Goal: Information Seeking & Learning: Learn about a topic

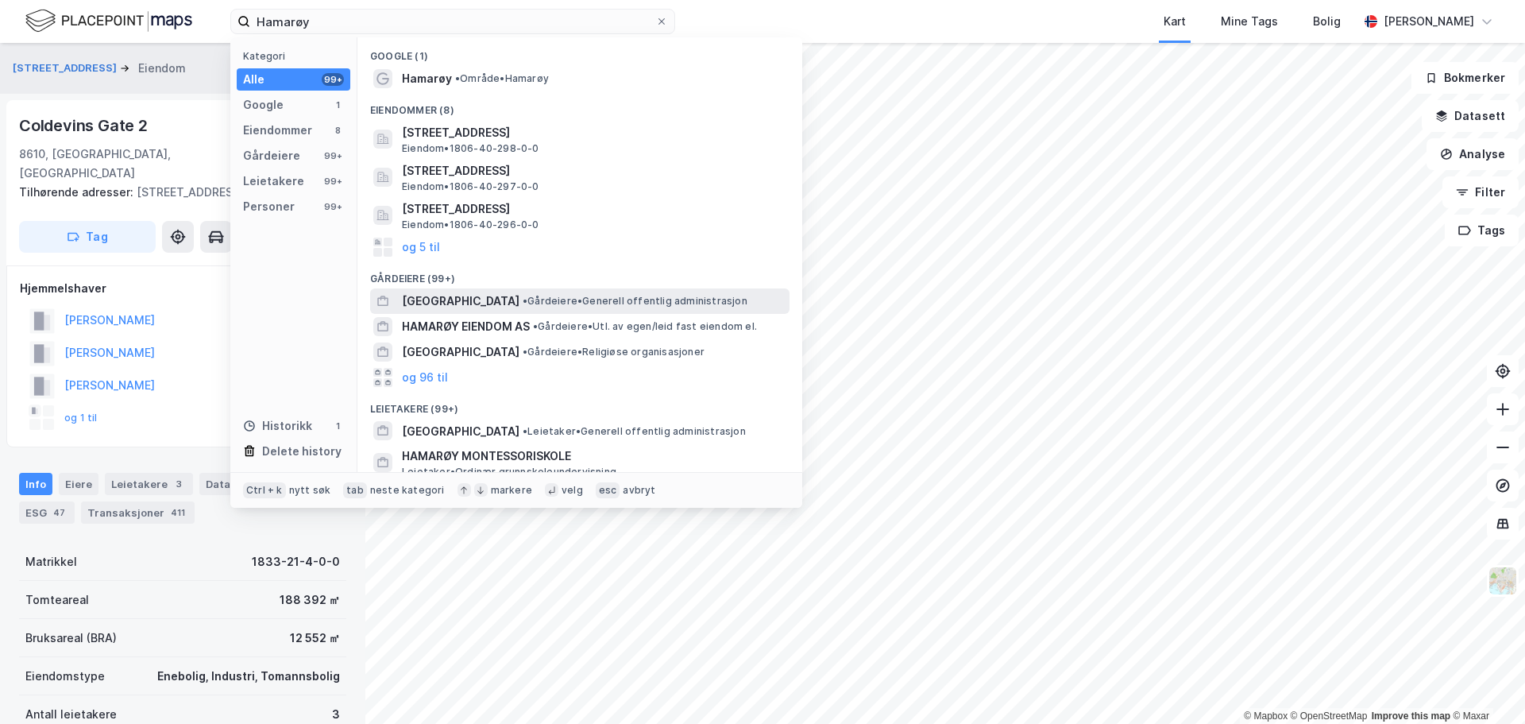
click at [447, 302] on span "[GEOGRAPHIC_DATA]" at bounding box center [461, 300] width 118 height 19
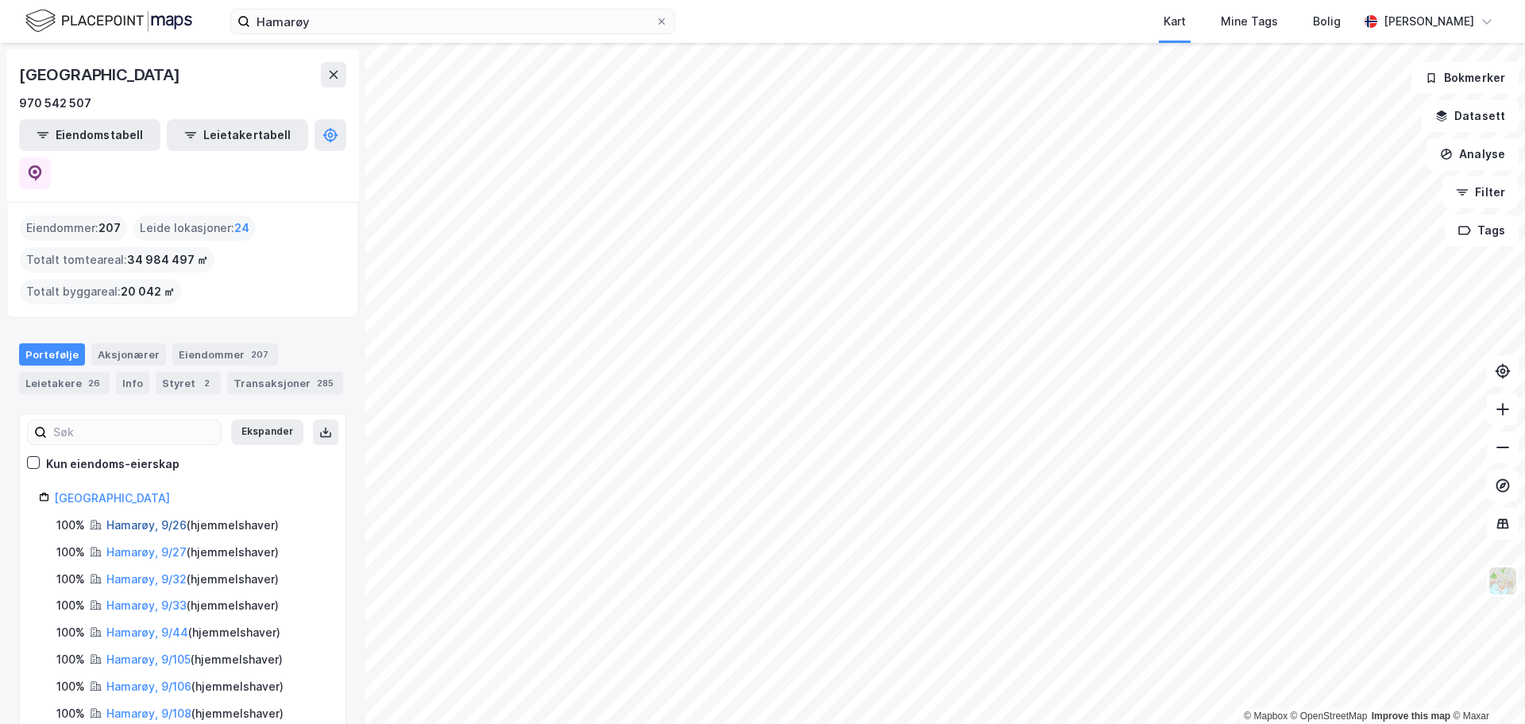
click at [137, 518] on link "Hamarøy, 9/26" at bounding box center [146, 525] width 80 height 14
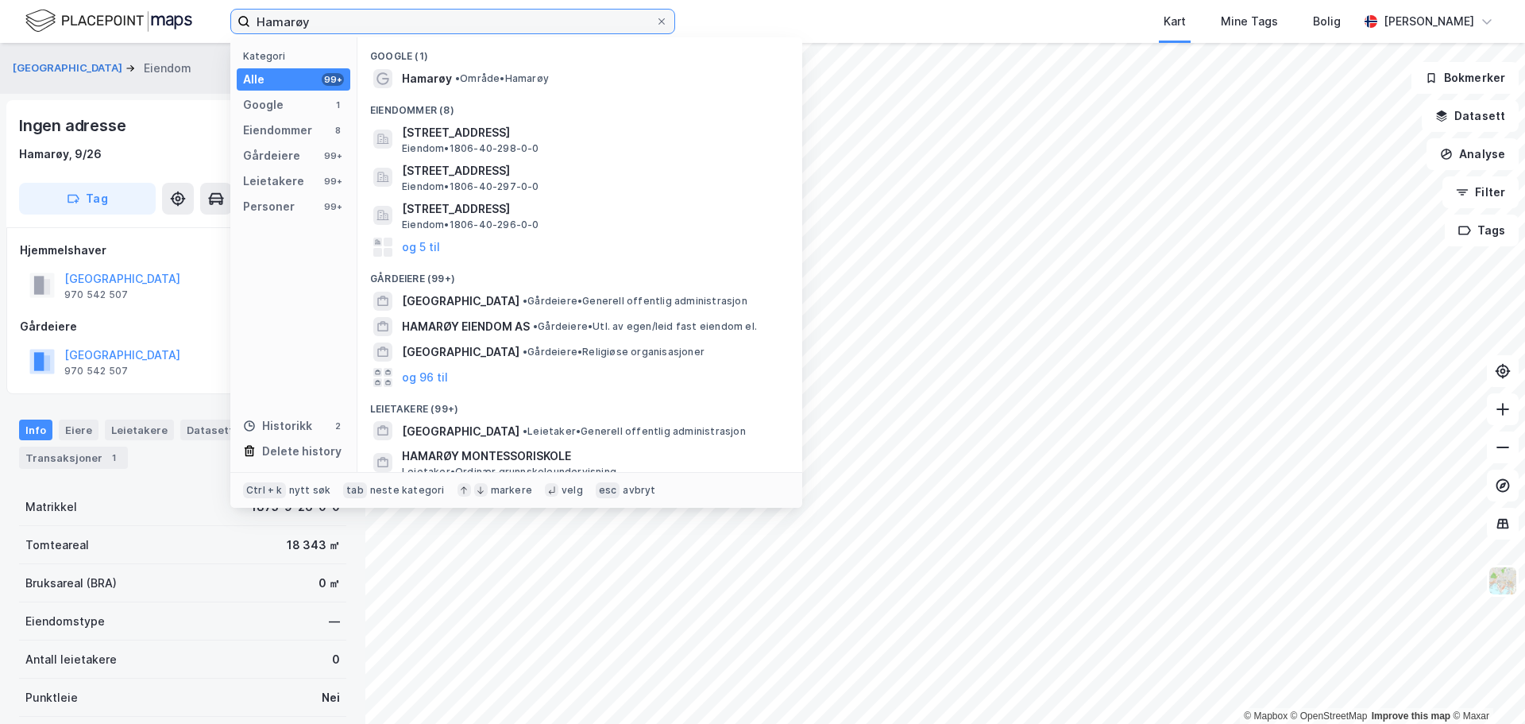
click at [337, 25] on input "Hamarøy" at bounding box center [452, 22] width 405 height 24
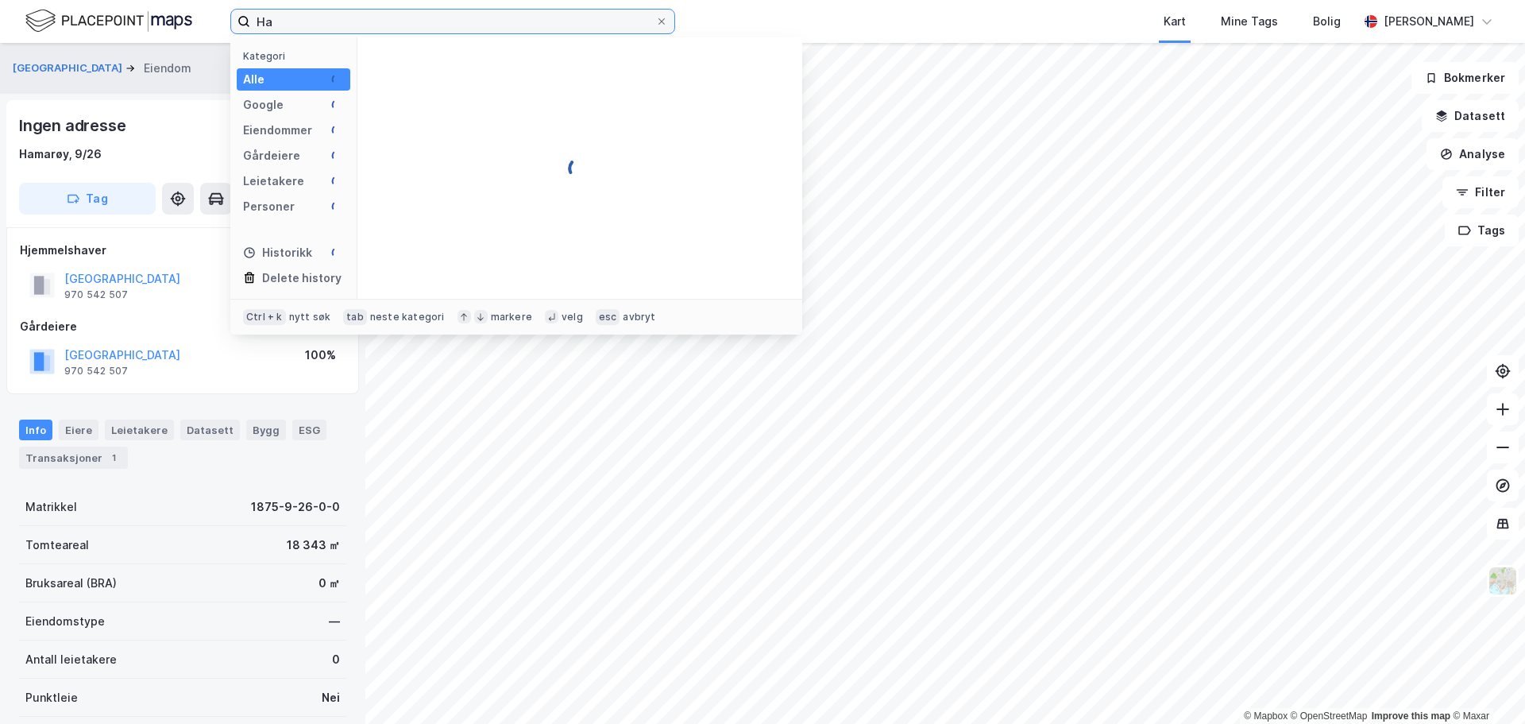
type input "H"
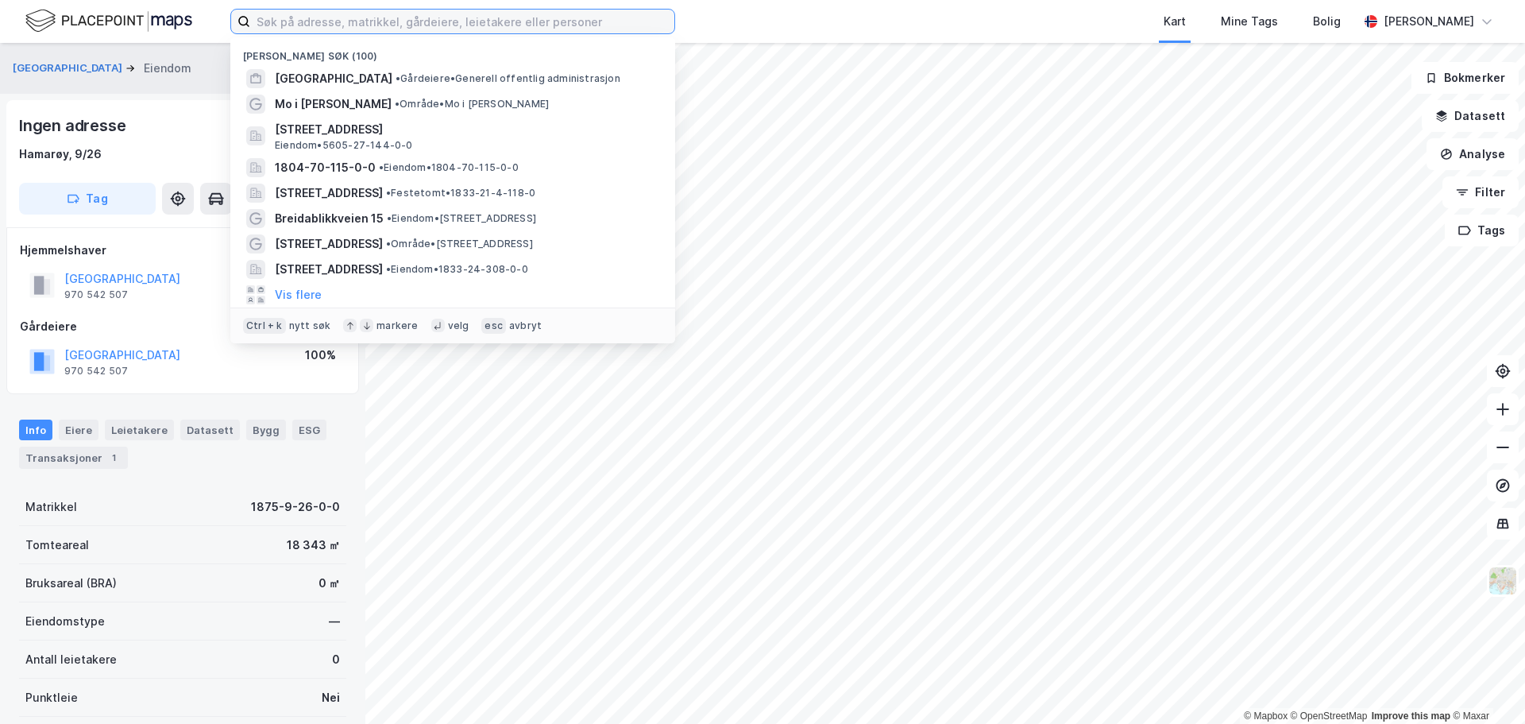
click at [337, 25] on input at bounding box center [462, 22] width 424 height 24
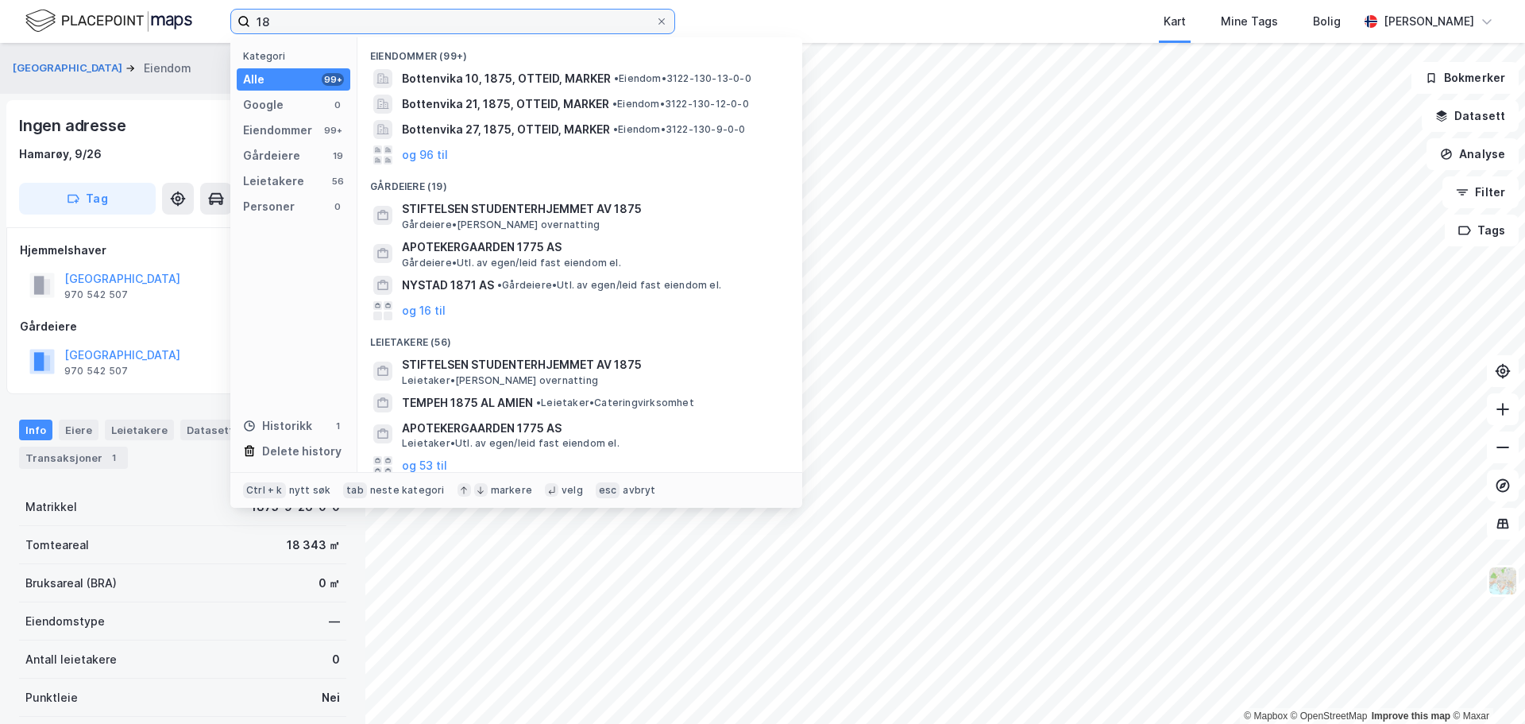
type input "1"
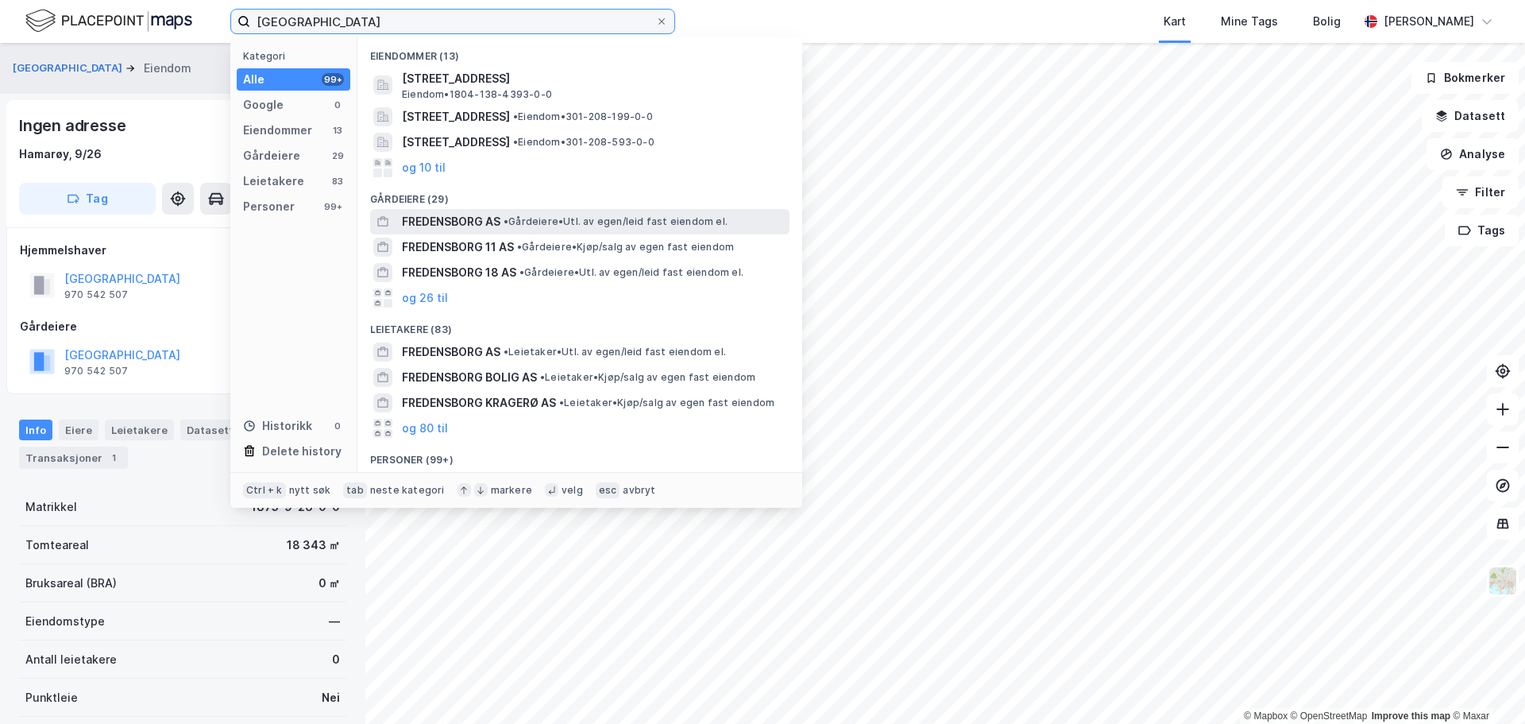
type input "[GEOGRAPHIC_DATA]"
click at [425, 218] on span "FREDENSBORG AS" at bounding box center [451, 221] width 98 height 19
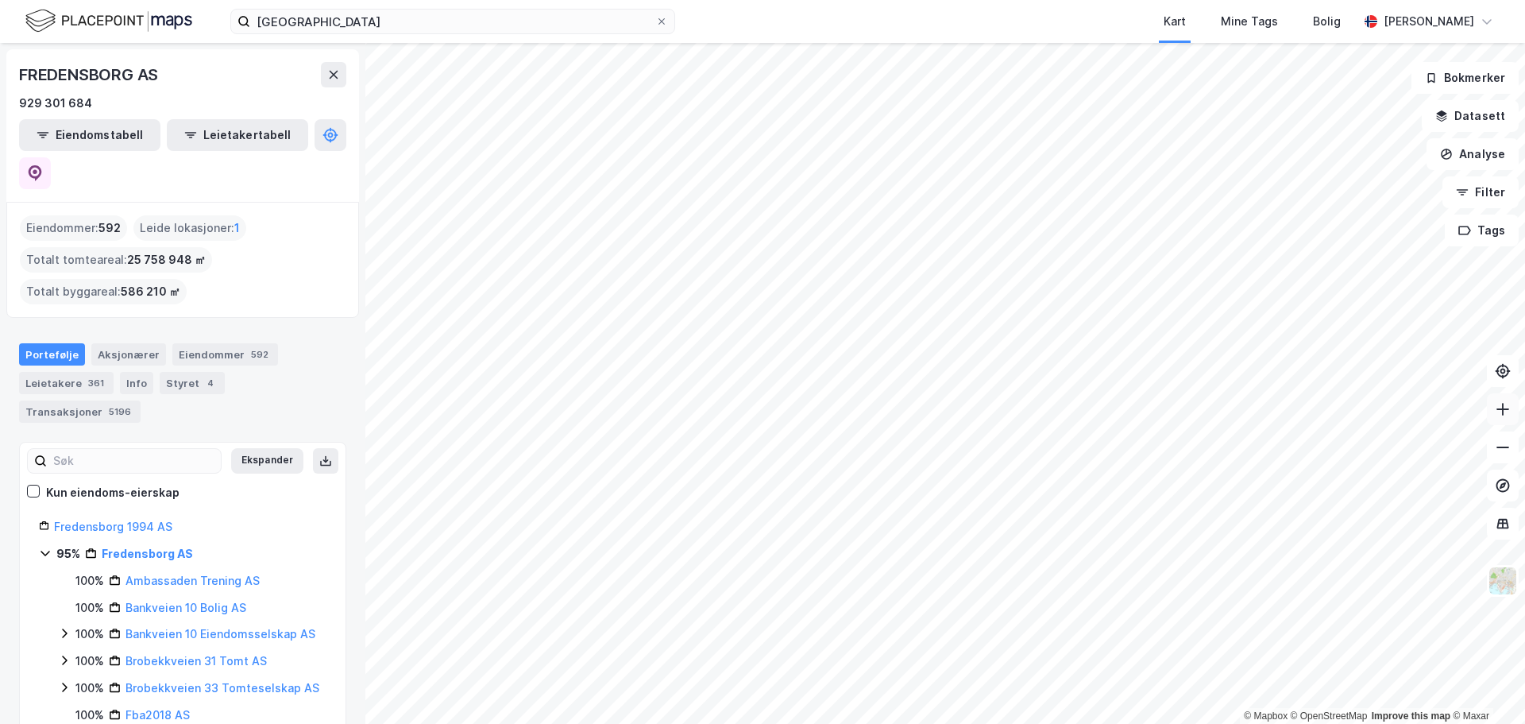
click at [1497, 407] on icon at bounding box center [1503, 409] width 16 height 16
click at [663, 723] on html "Fredensborg Kart Mine Tags Bolig [PERSON_NAME] © Mapbox © OpenStreetMap Improve…" at bounding box center [762, 362] width 1525 height 724
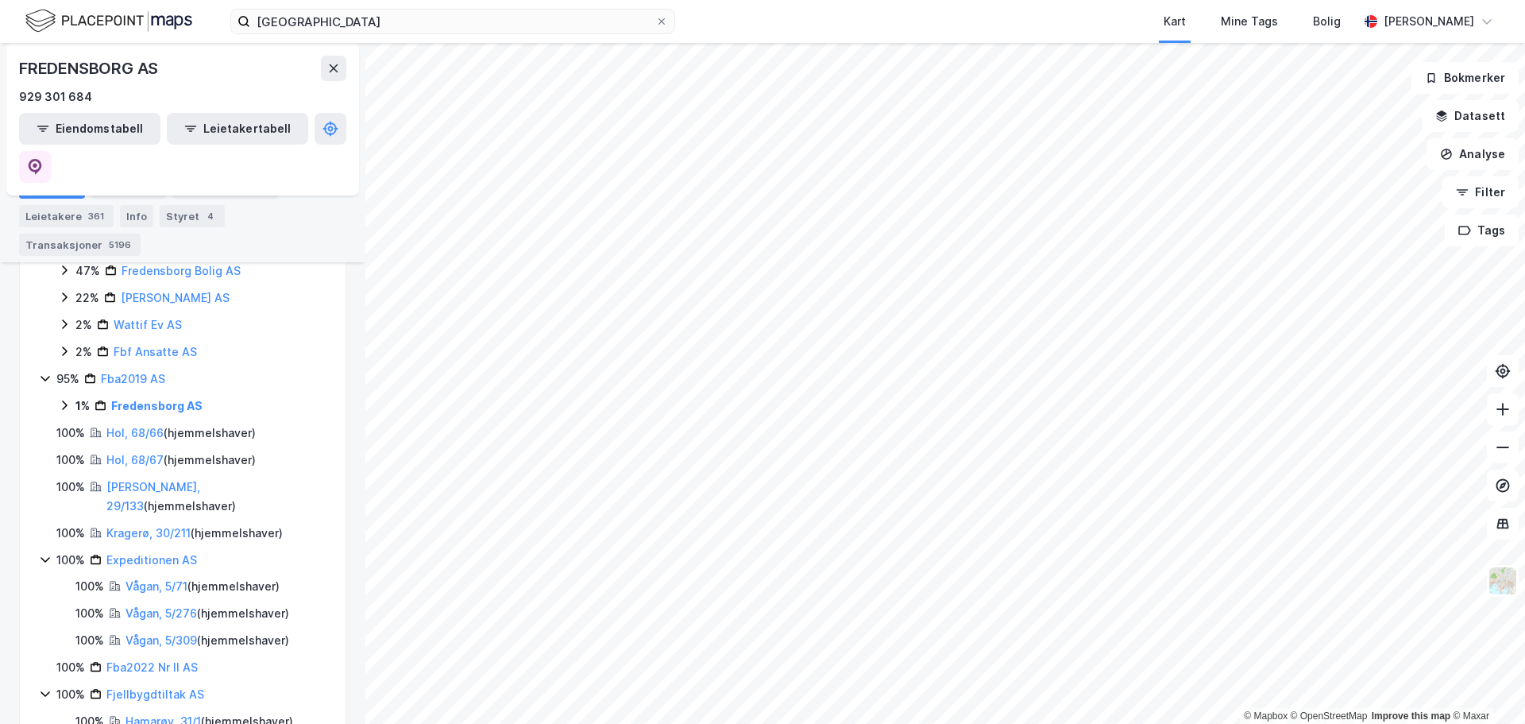
scroll to position [1324, 0]
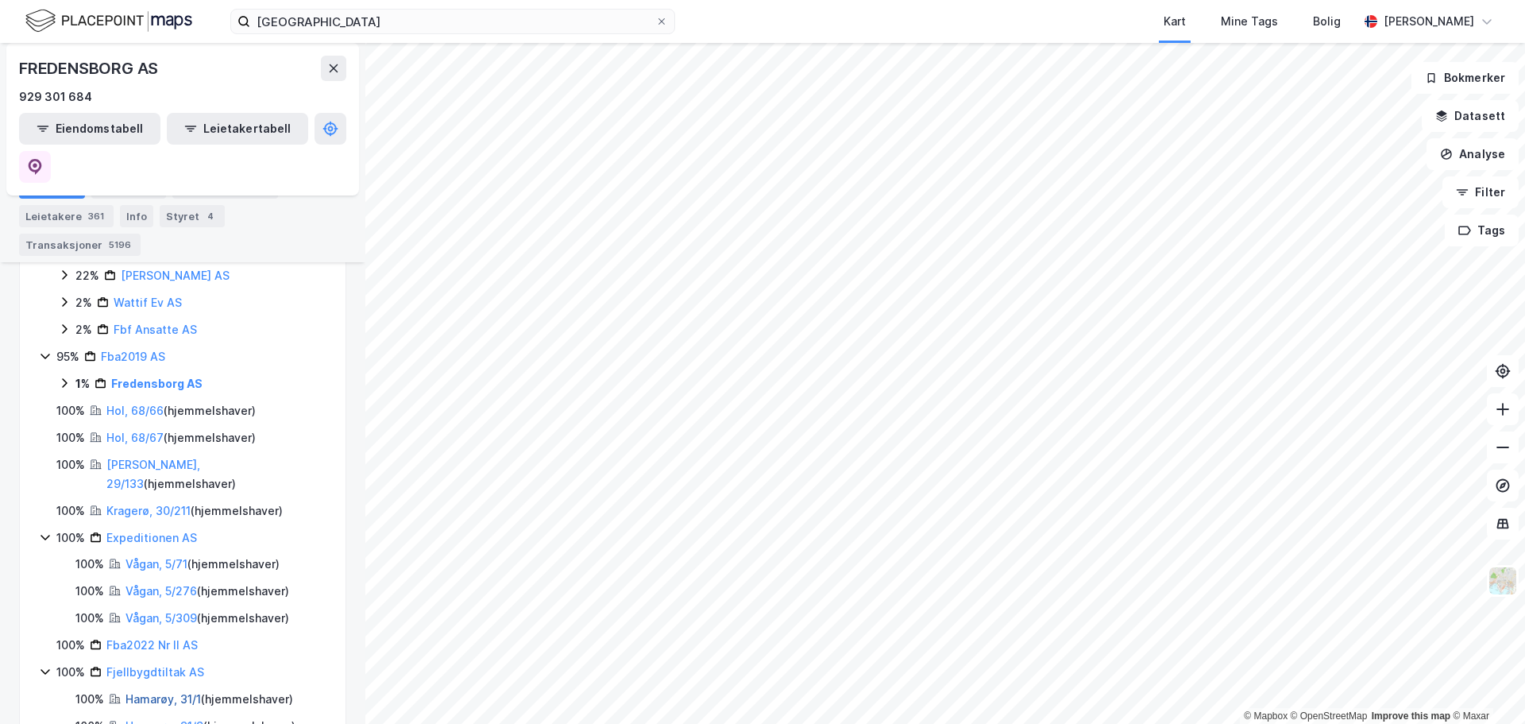
click at [161, 692] on link "Hamarøy, 31/1" at bounding box center [162, 699] width 75 height 14
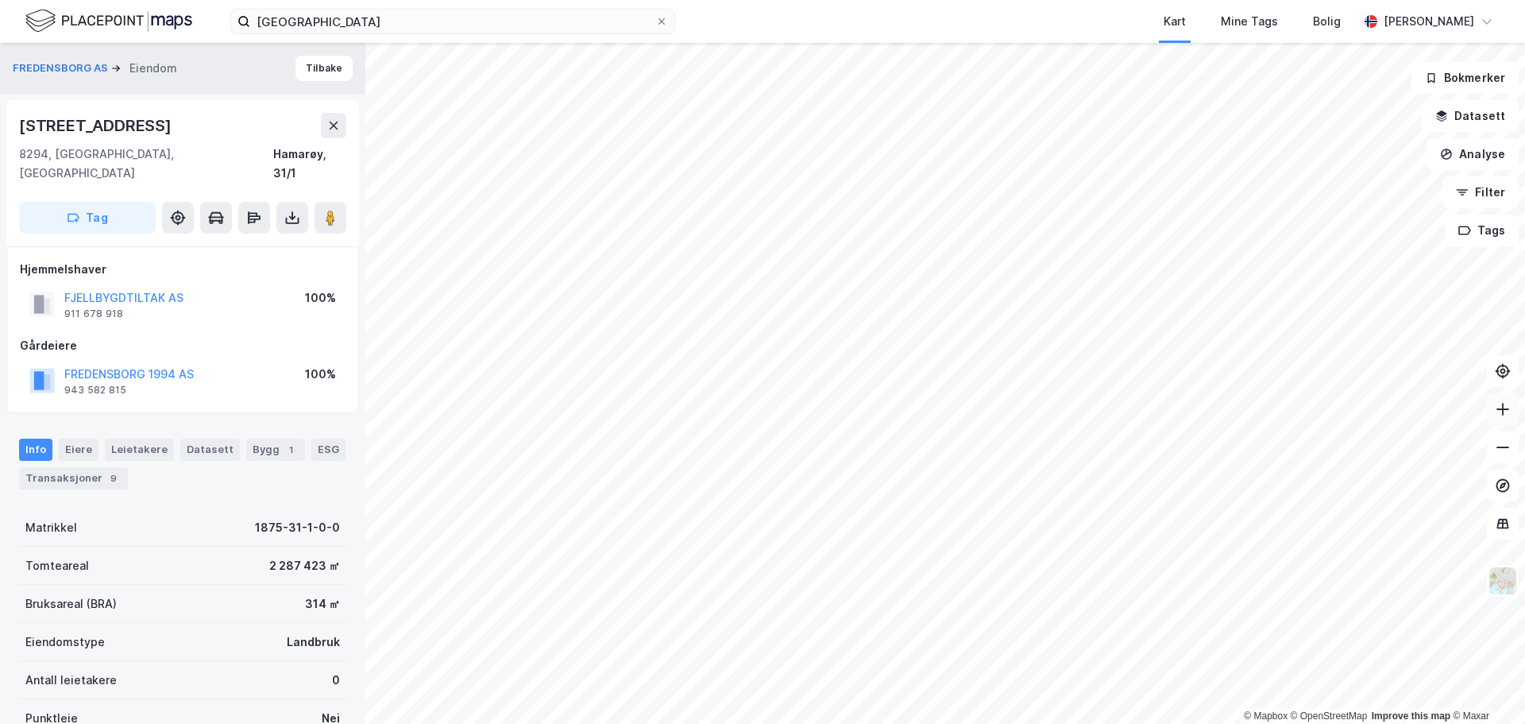
click at [1505, 411] on icon at bounding box center [1503, 409] width 16 height 16
click at [599, 723] on html "Fredensborg Kart Mine Tags [PERSON_NAME] © Mapbox © OpenStreetMap Improve this …" at bounding box center [762, 362] width 1525 height 724
click at [656, 22] on span at bounding box center [661, 21] width 13 height 13
click at [655, 22] on input "[GEOGRAPHIC_DATA]" at bounding box center [452, 22] width 405 height 24
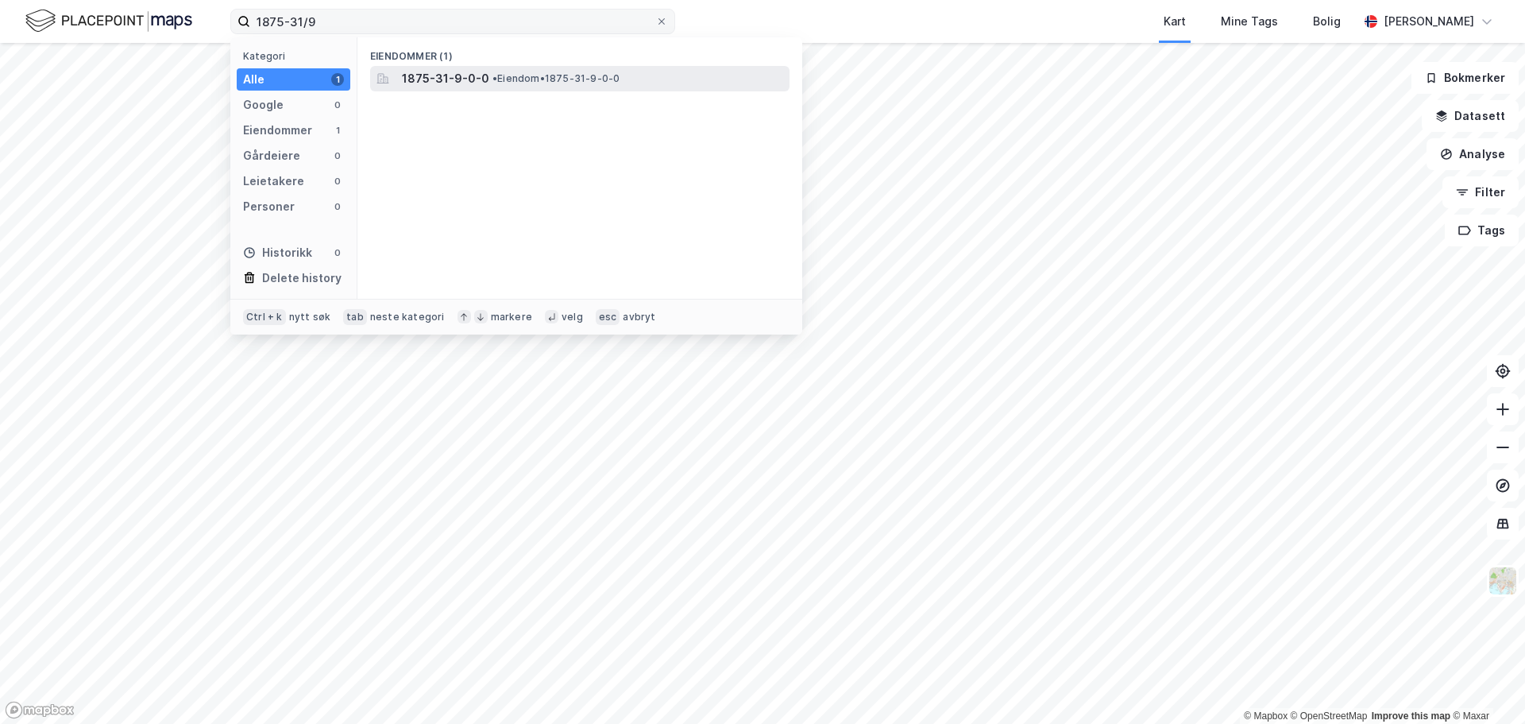
click at [449, 82] on span "1875-31-9-0-0" at bounding box center [445, 78] width 87 height 19
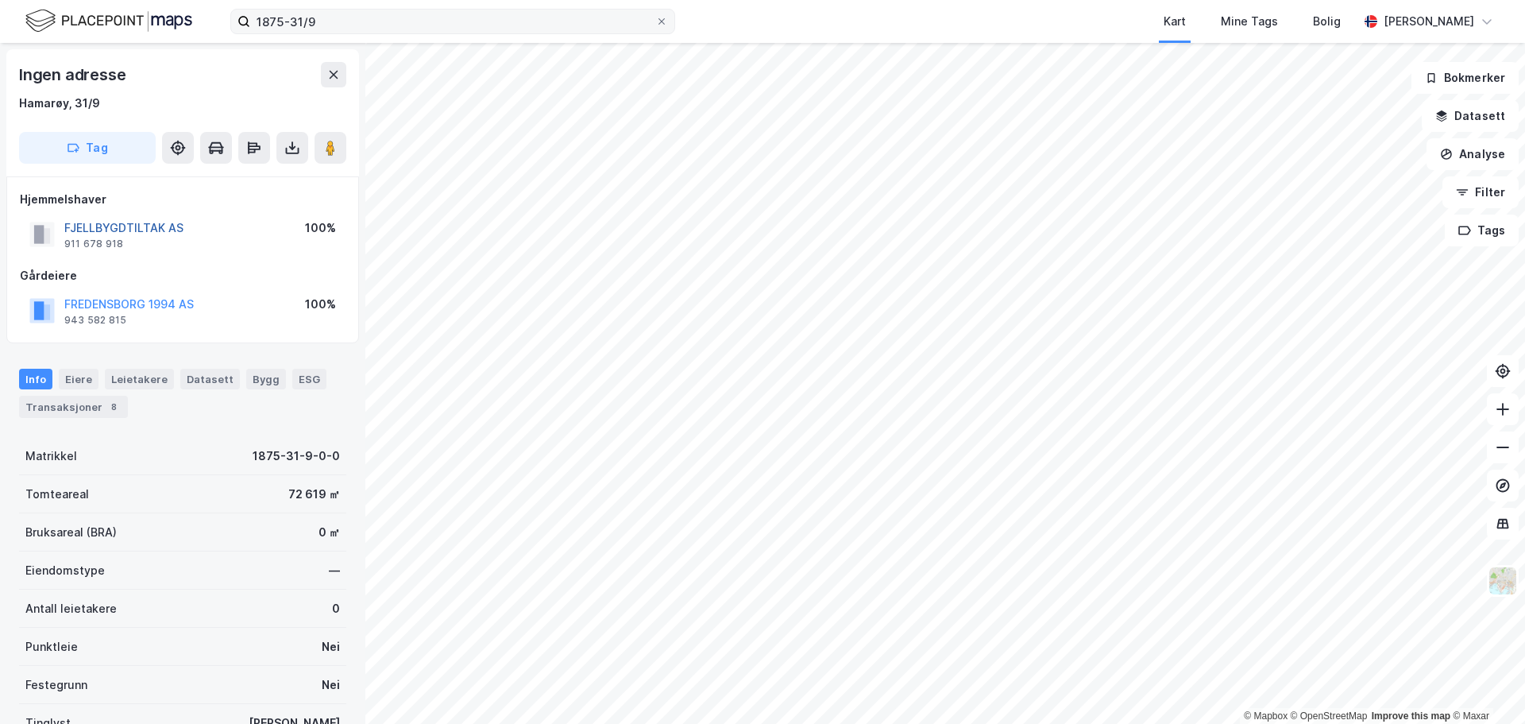
click at [0, 0] on button "FJELLBYGDTILTAK AS" at bounding box center [0, 0] width 0 height 0
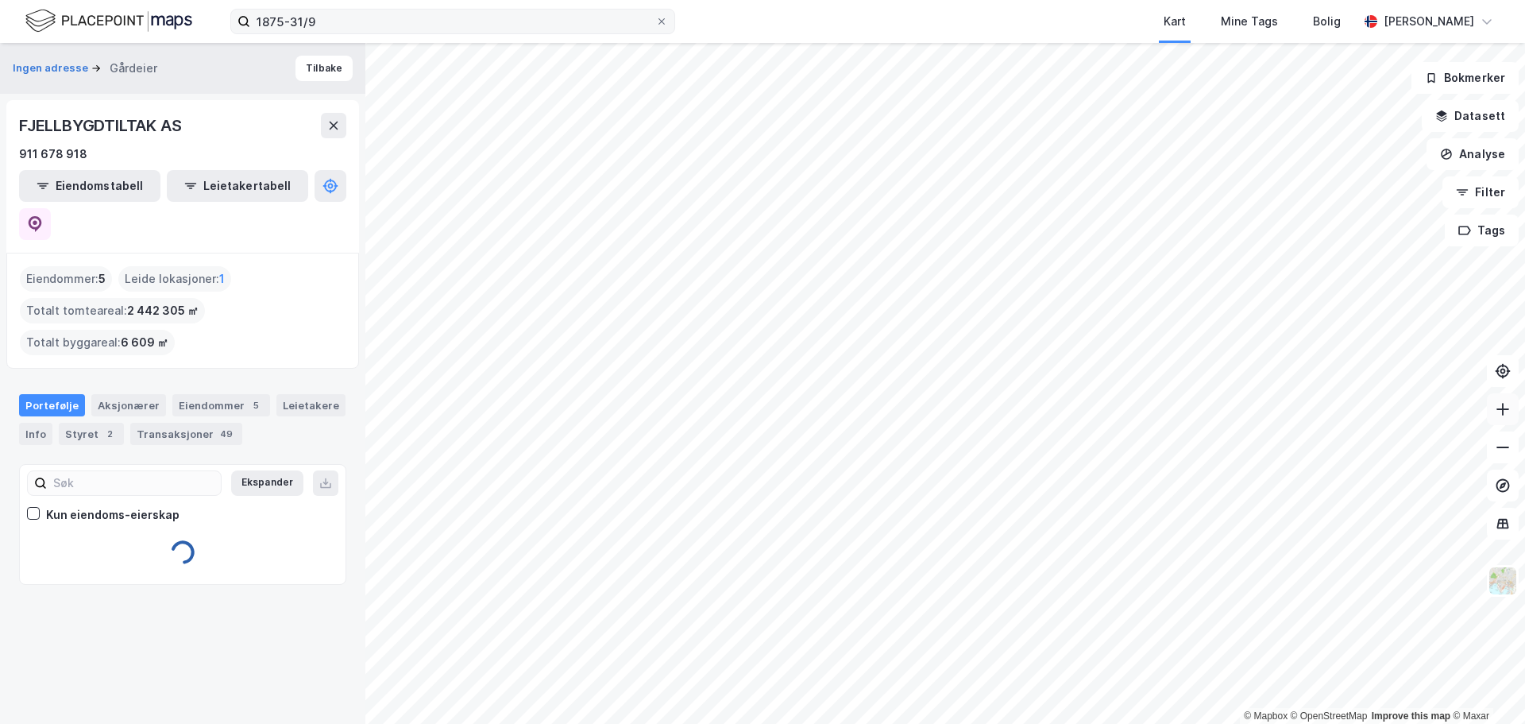
click at [1500, 411] on icon at bounding box center [1503, 409] width 16 height 16
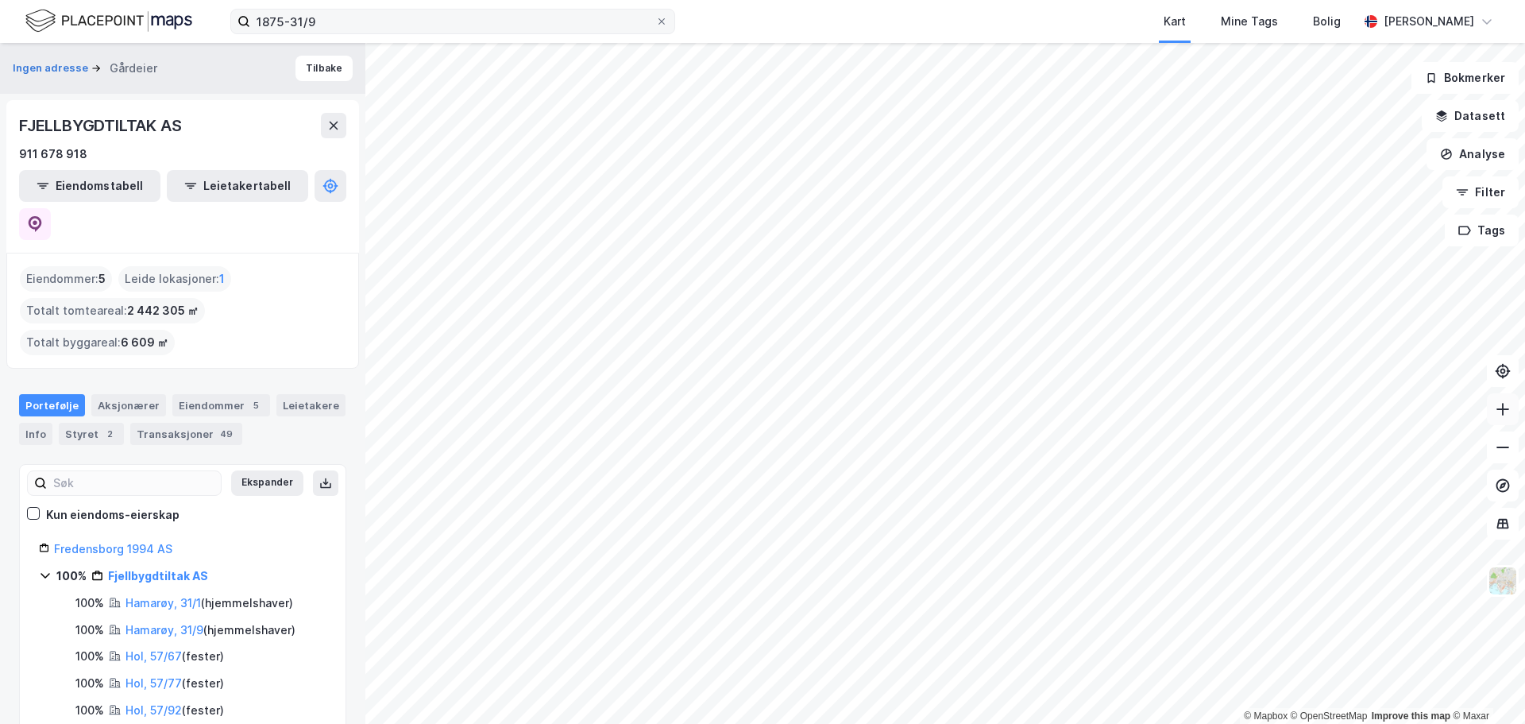
click at [1500, 411] on icon at bounding box center [1503, 409] width 16 height 16
click at [698, 723] on html "1875-31/9 Kart Mine Tags Bolig [PERSON_NAME] © Mapbox © OpenStreetMap Improve t…" at bounding box center [762, 362] width 1525 height 724
click at [773, 723] on html "1875-31/9 Kart Mine Tags Bolig [PERSON_NAME] © Mapbox © OpenStreetMap Improve t…" at bounding box center [762, 362] width 1525 height 724
click at [1493, 423] on button at bounding box center [1503, 409] width 32 height 32
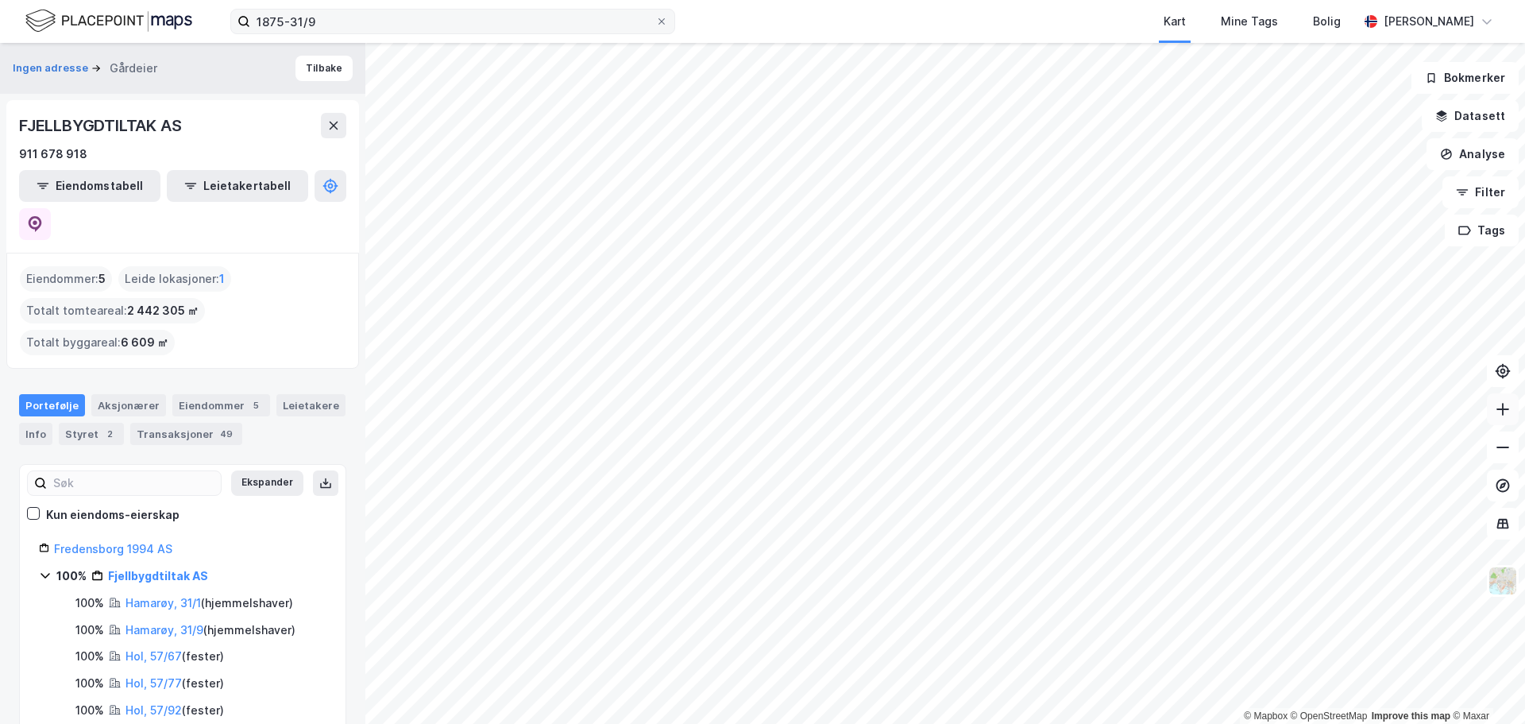
click at [1503, 416] on icon at bounding box center [1503, 409] width 16 height 16
click at [1500, 413] on icon at bounding box center [1503, 409] width 16 height 16
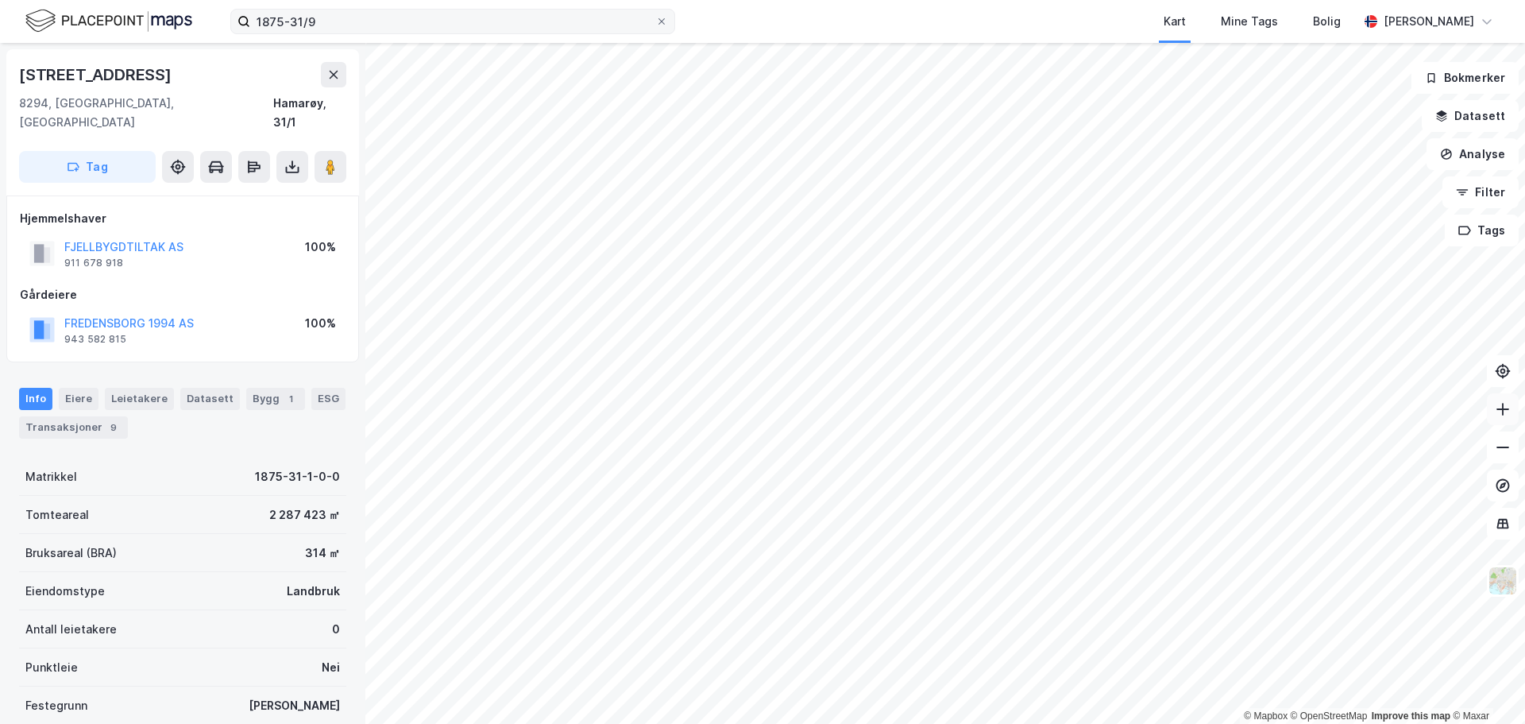
click at [1502, 407] on icon at bounding box center [1503, 409] width 16 height 16
click at [279, 472] on div "© Mapbox © OpenStreetMap Improve this map © [PERSON_NAME] 55 8294, [GEOGRAPHIC_…" at bounding box center [762, 383] width 1525 height 681
click at [1496, 414] on icon at bounding box center [1503, 409] width 16 height 16
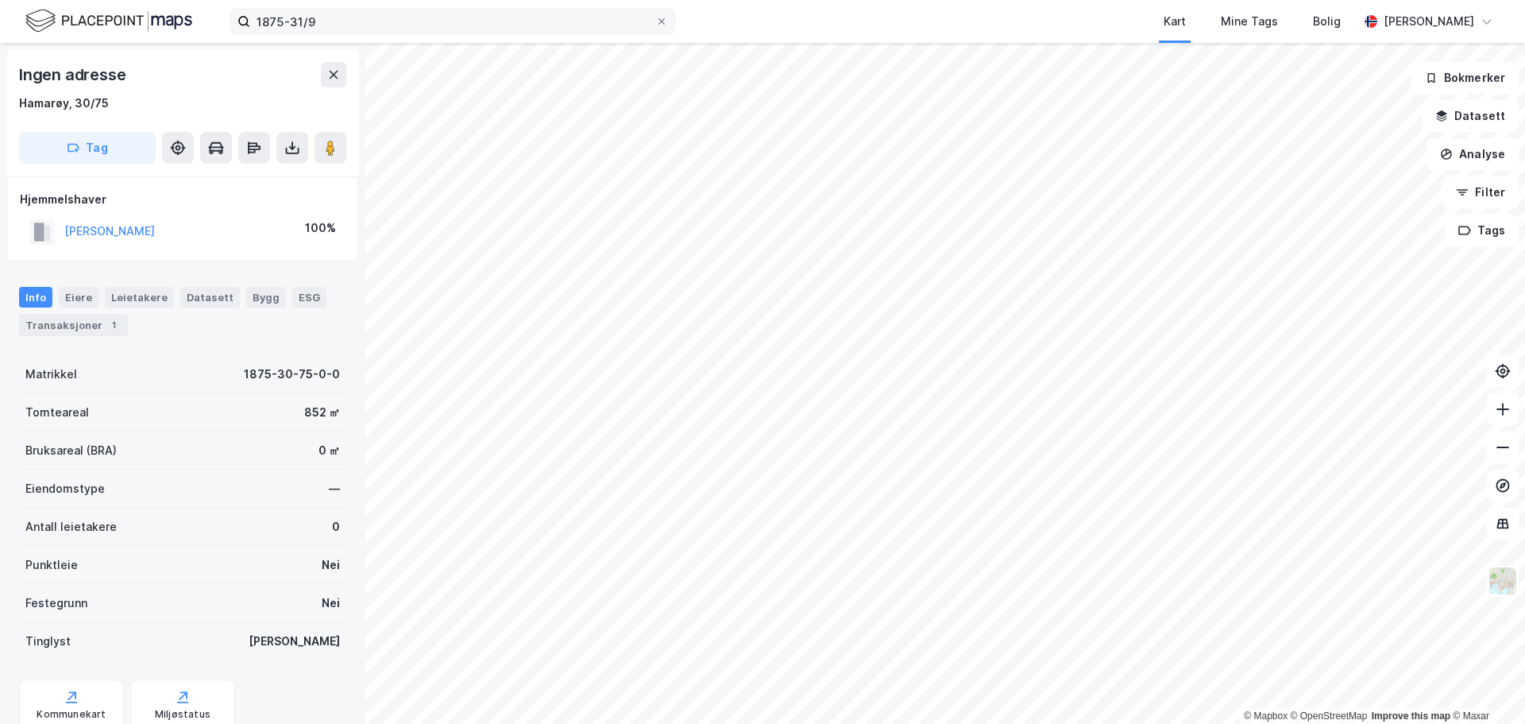
click at [560, 723] on html "1875-31/9 Kart Mine Tags Bolig [PERSON_NAME] © Mapbox © OpenStreetMap Improve t…" at bounding box center [762, 362] width 1525 height 724
click at [332, 22] on input "1875-31/9" at bounding box center [452, 22] width 405 height 24
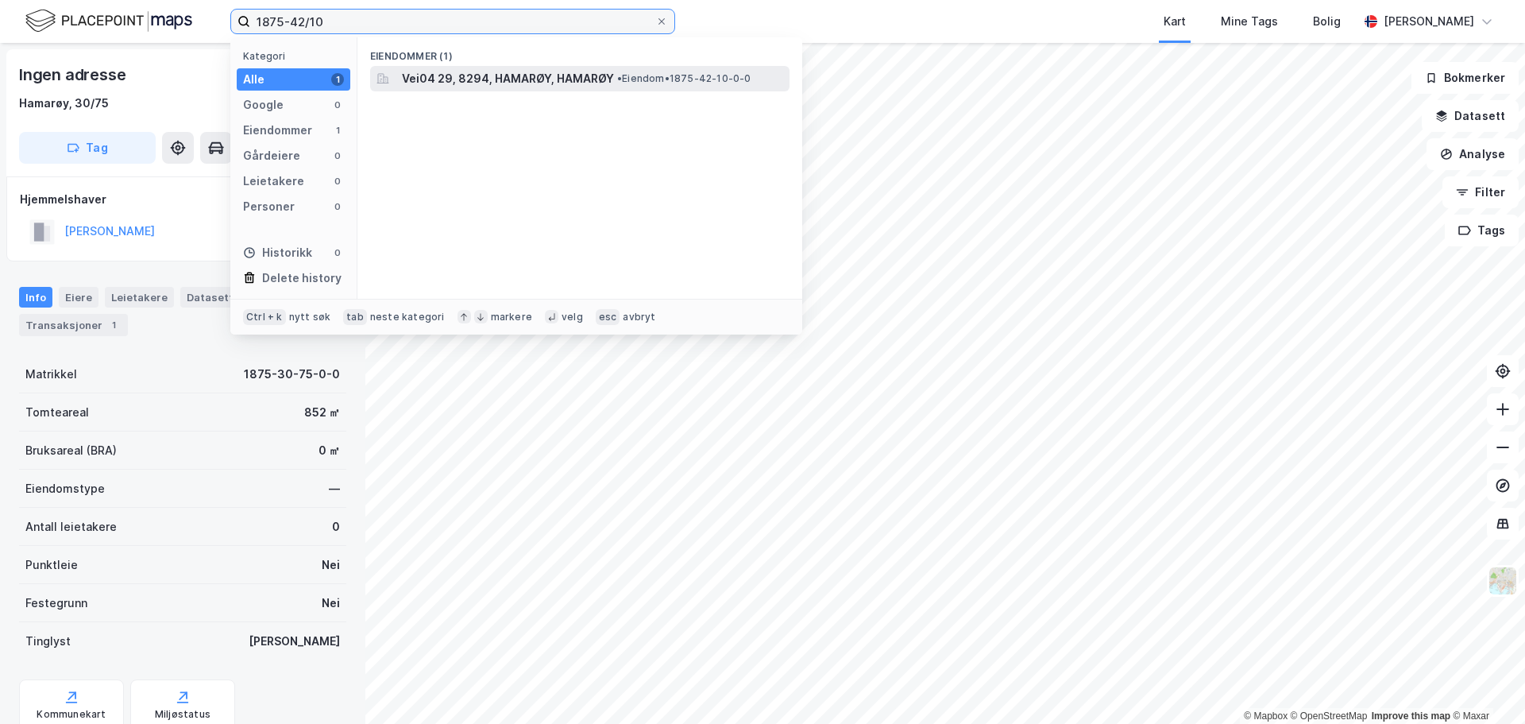
type input "1875-42/10"
click at [482, 80] on span "Vei04 29, 8294, HAMARØY, HAMARØY" at bounding box center [508, 78] width 212 height 19
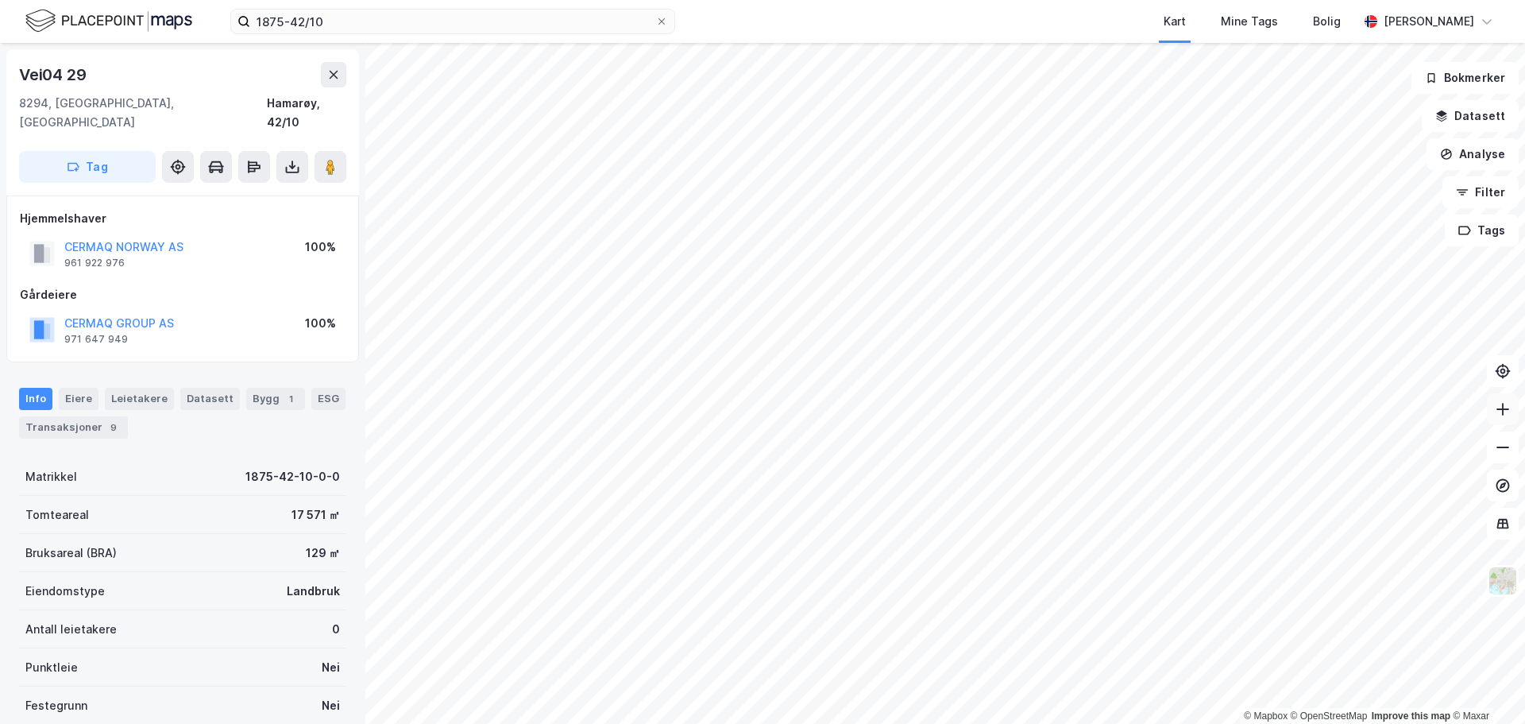
click at [1505, 415] on icon at bounding box center [1503, 409] width 16 height 16
click at [1499, 442] on icon at bounding box center [1503, 447] width 16 height 16
click at [1501, 420] on button at bounding box center [1503, 409] width 32 height 32
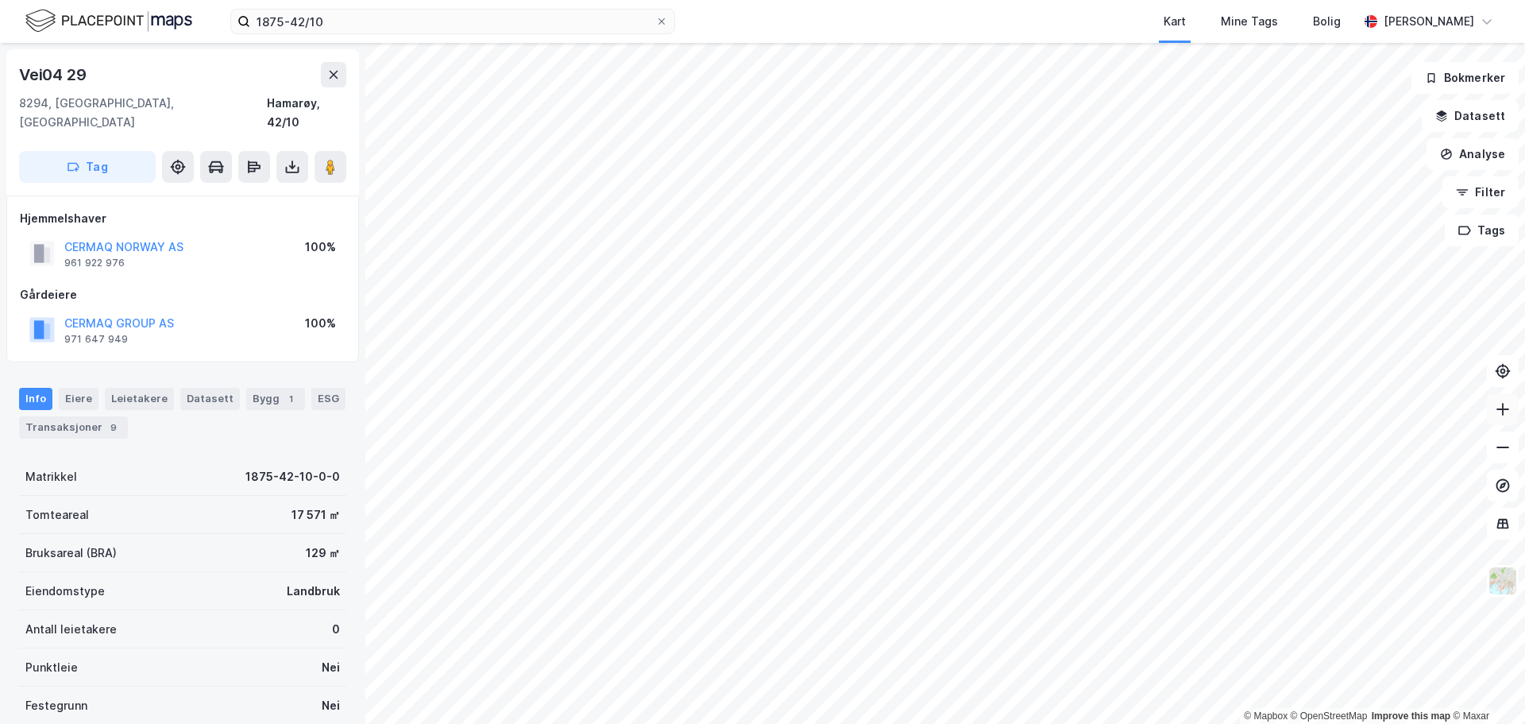
click at [1501, 420] on button at bounding box center [1503, 409] width 32 height 32
click at [1510, 420] on button at bounding box center [1503, 409] width 32 height 32
click at [1507, 447] on icon at bounding box center [1502, 447] width 13 height 2
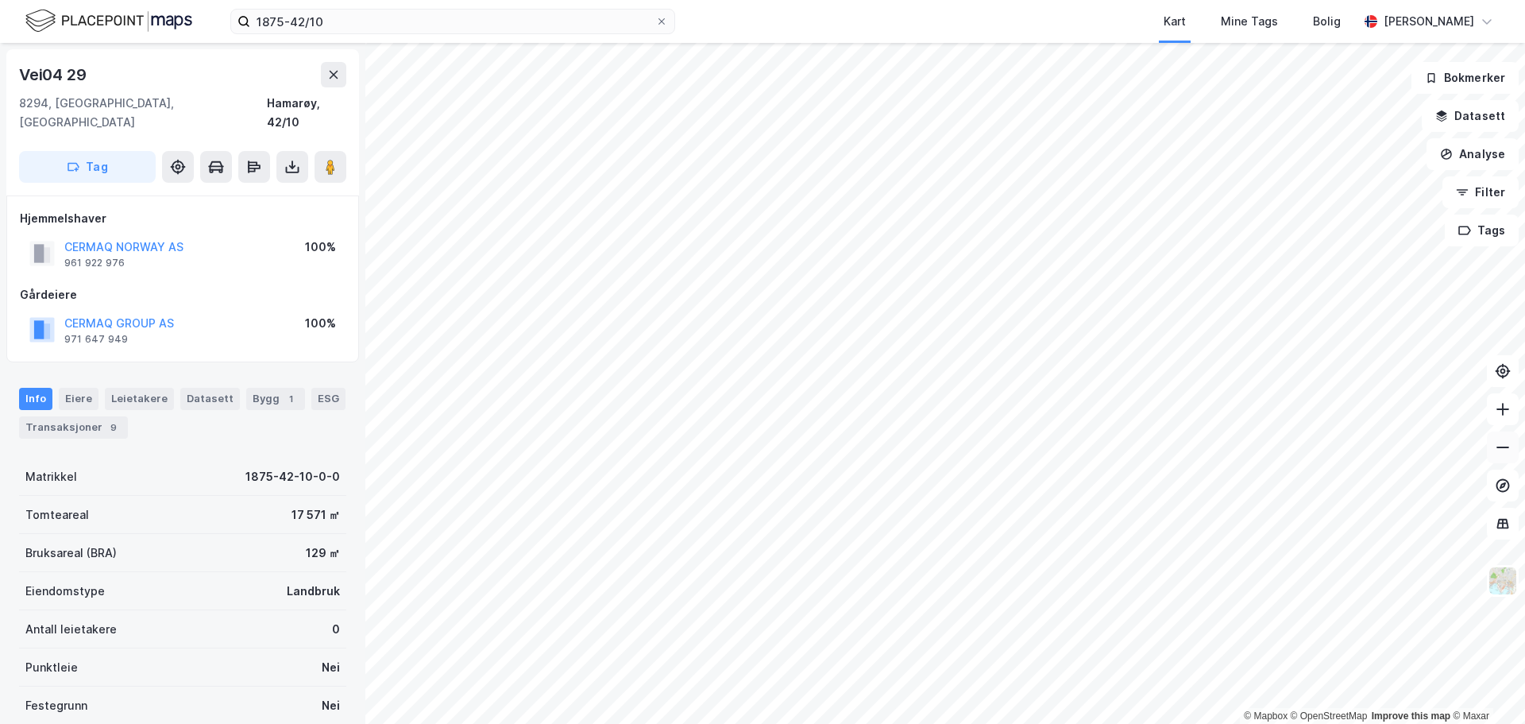
click at [1509, 451] on icon at bounding box center [1503, 447] width 16 height 16
click at [1495, 415] on icon at bounding box center [1503, 409] width 16 height 16
click at [1502, 409] on icon at bounding box center [1502, 409] width 13 height 2
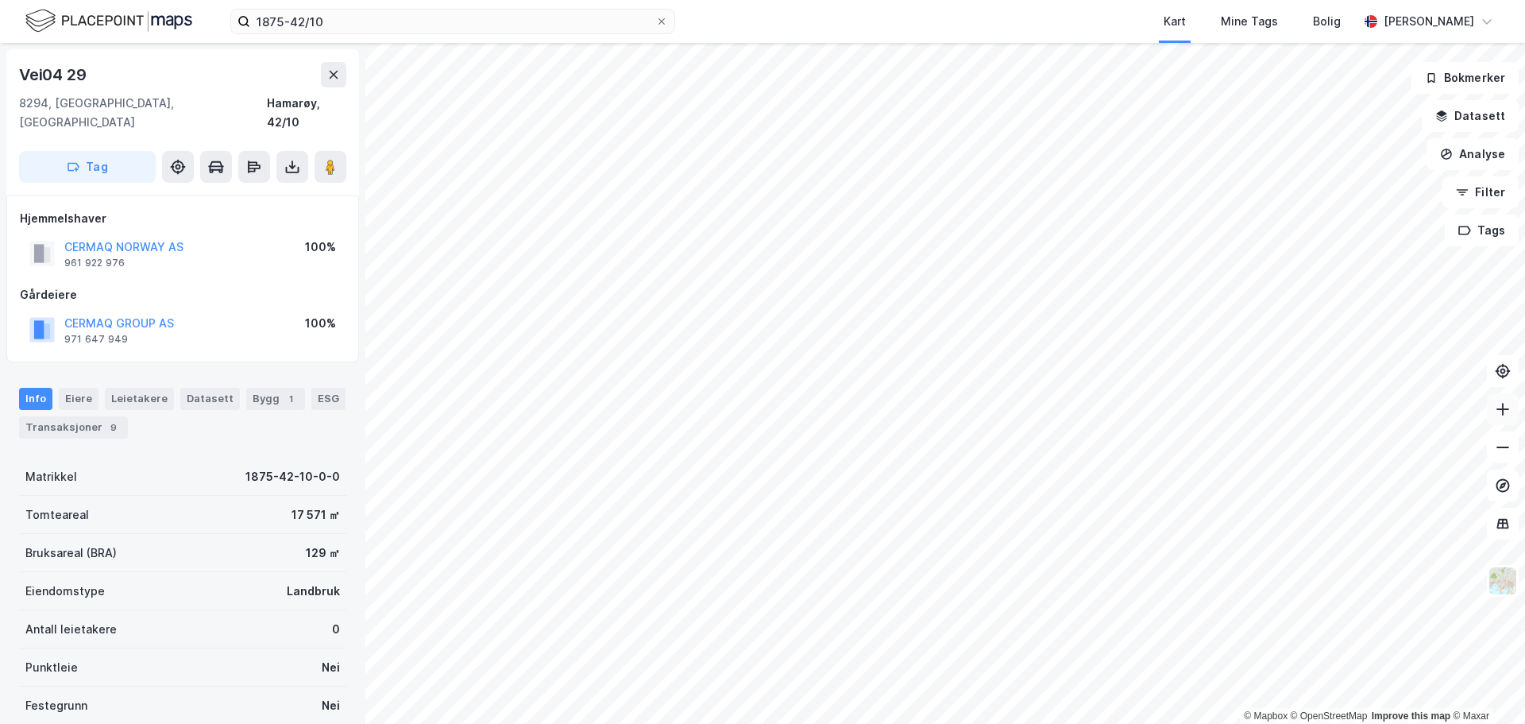
click at [1502, 409] on icon at bounding box center [1502, 409] width 13 height 2
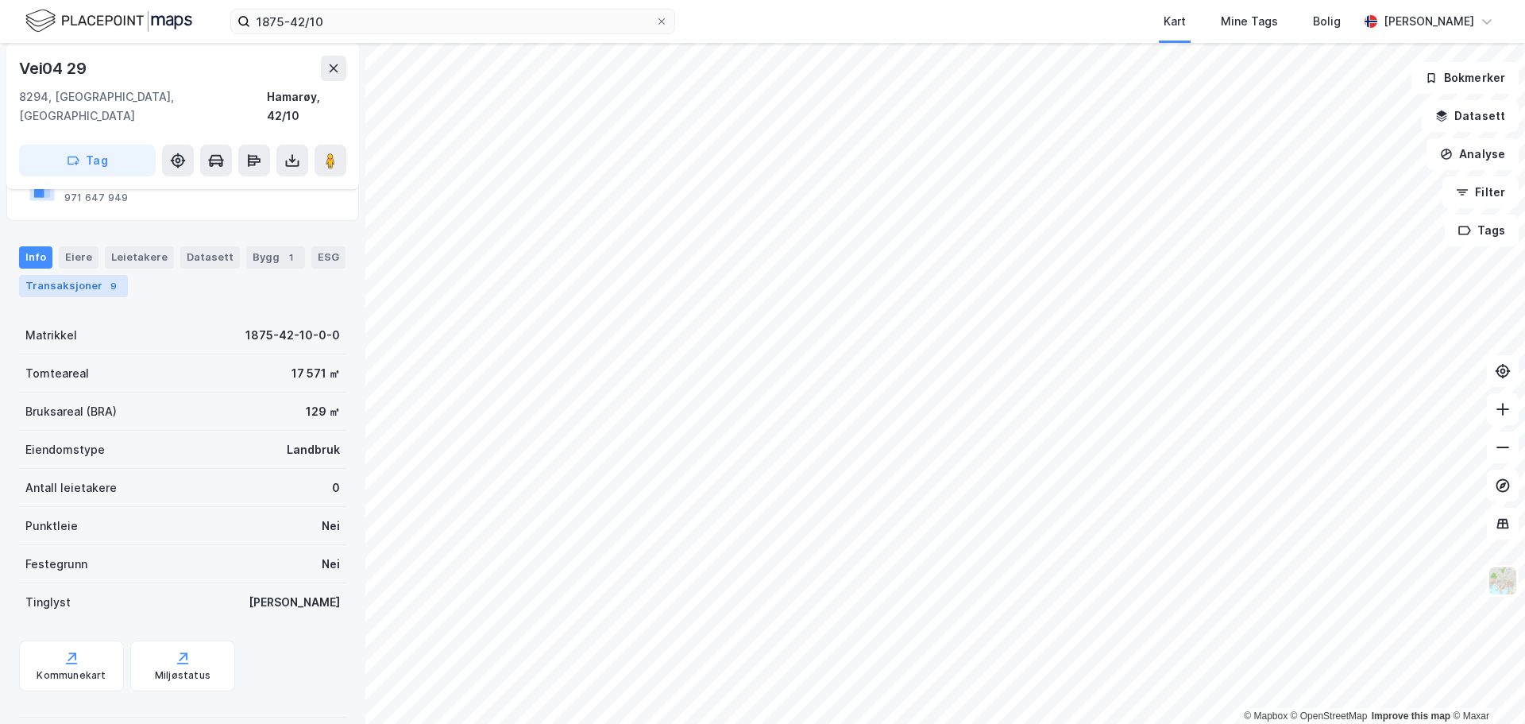
click at [57, 275] on div "Transaksjoner 9" at bounding box center [73, 286] width 109 height 22
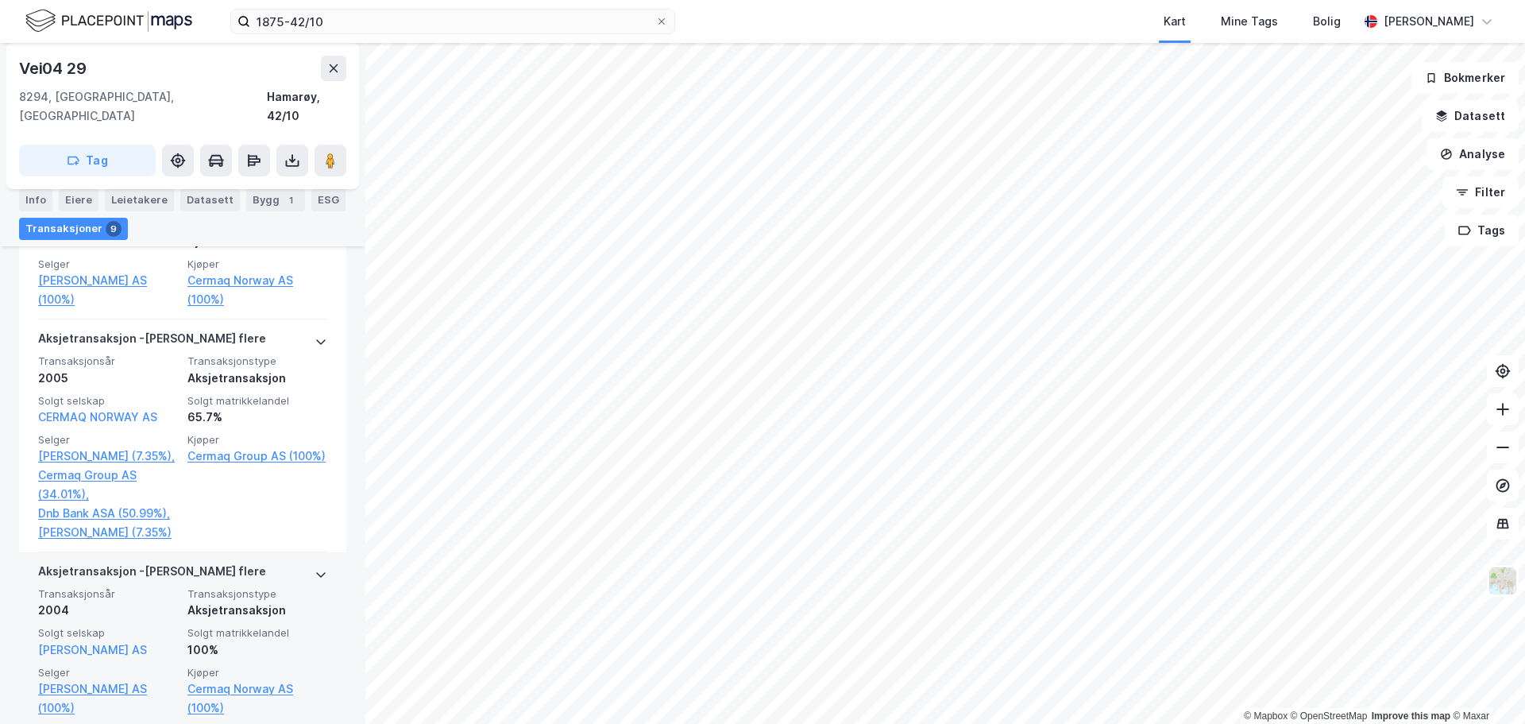
scroll to position [2221, 0]
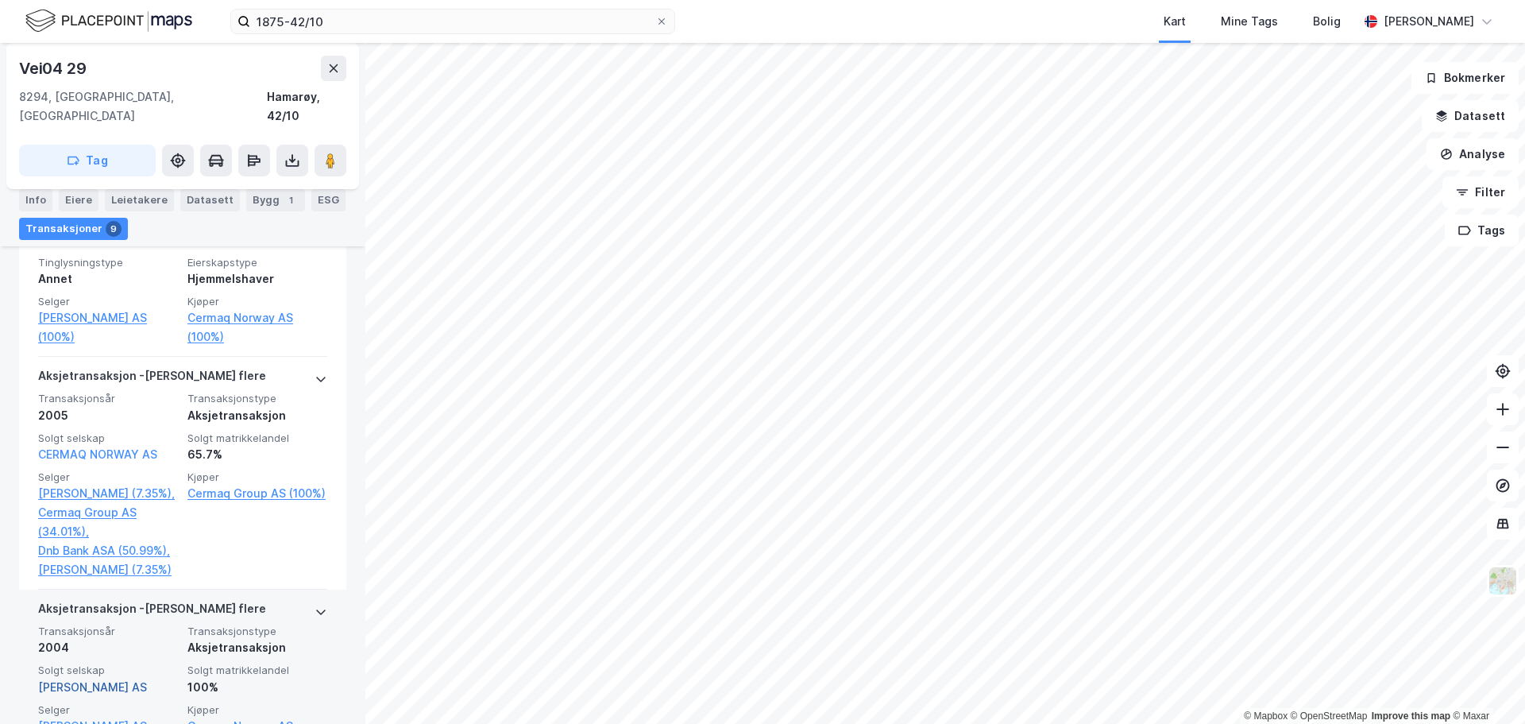
click at [86, 680] on link "[PERSON_NAME] AS" at bounding box center [92, 687] width 109 height 14
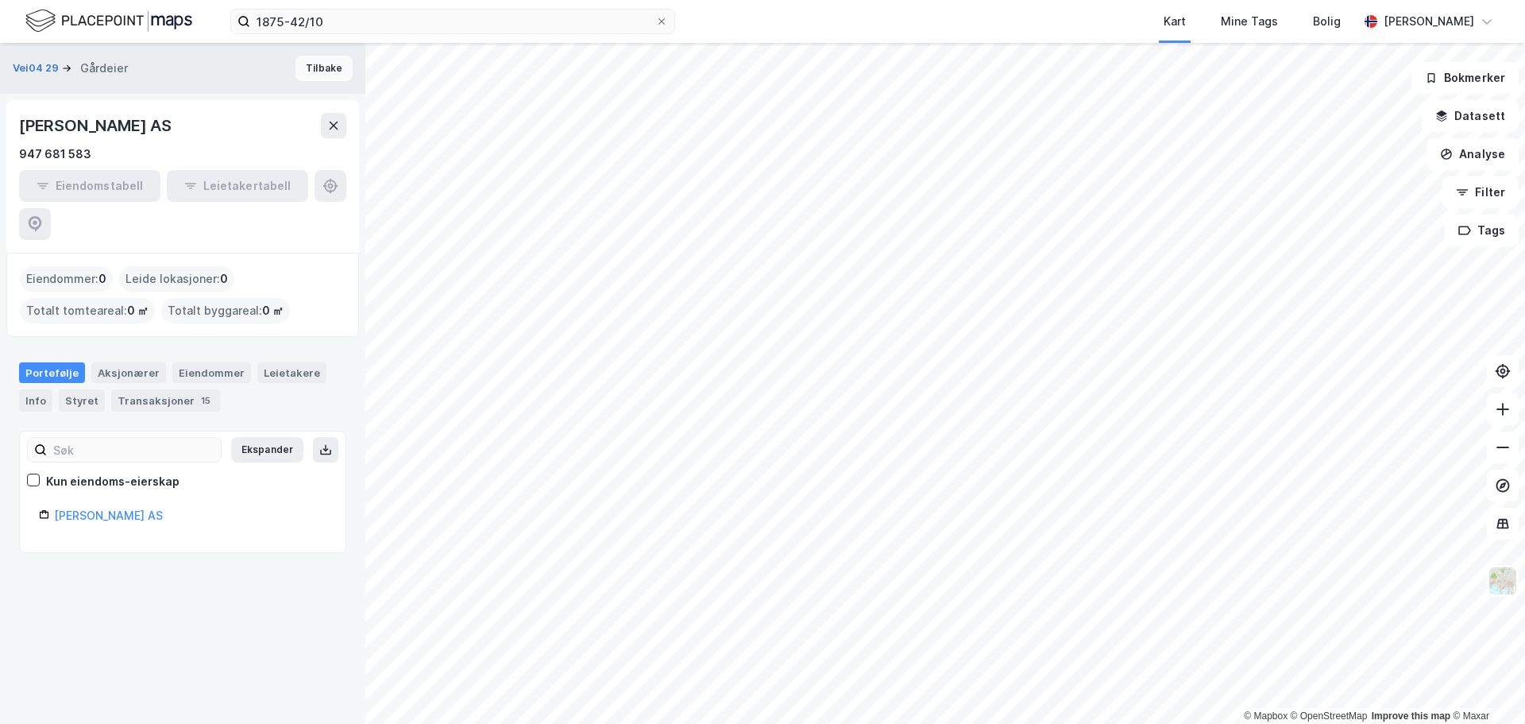
click at [307, 66] on button "Tilbake" at bounding box center [323, 68] width 57 height 25
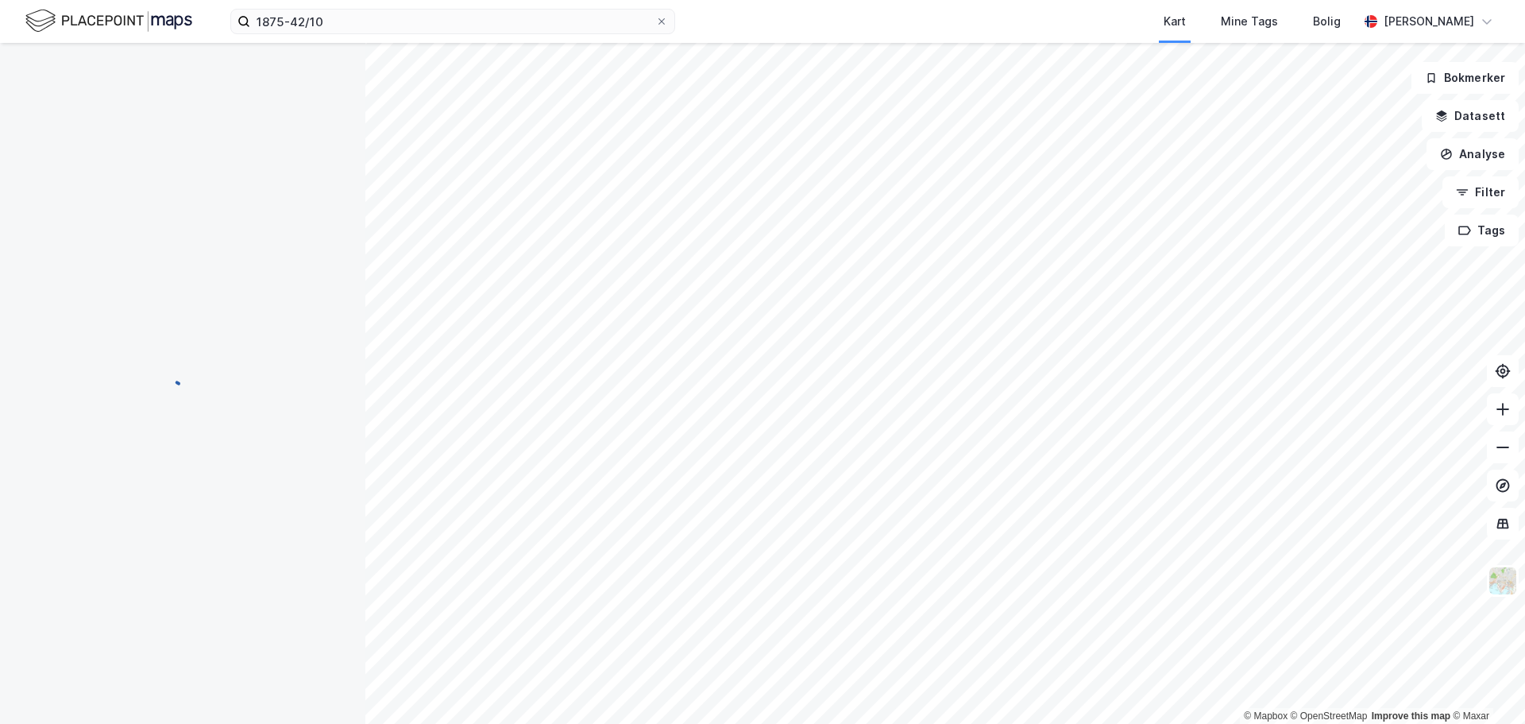
scroll to position [12, 0]
